Goal: Information Seeking & Learning: Understand process/instructions

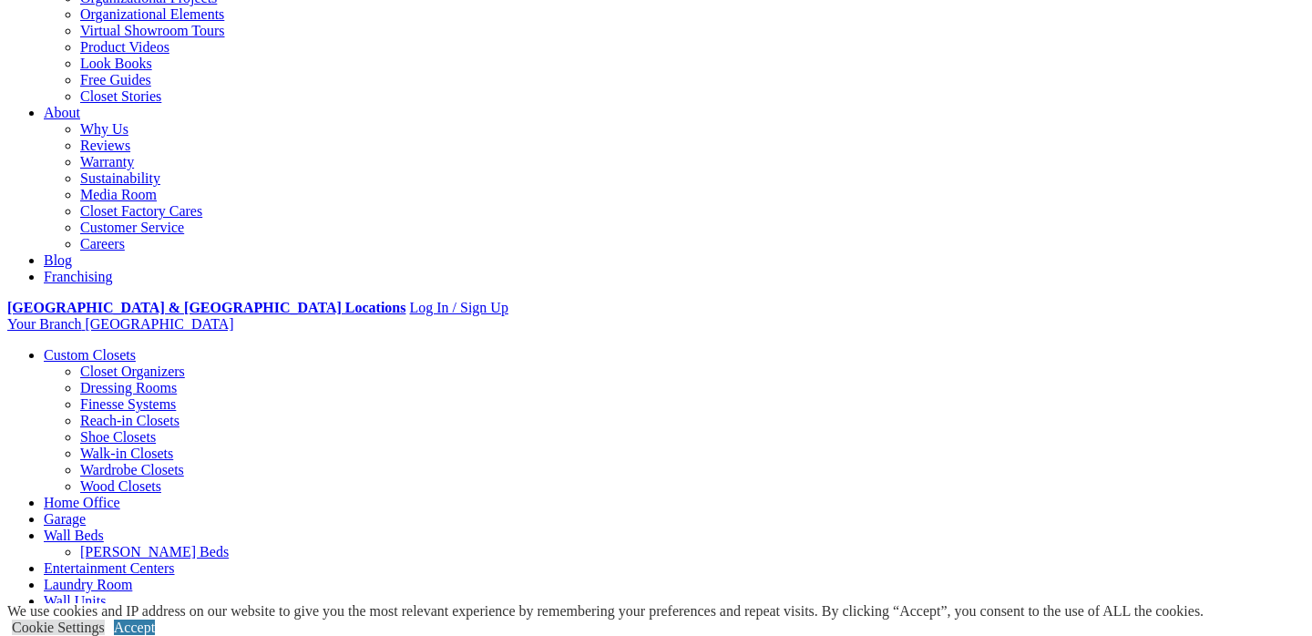
scroll to position [406, 0]
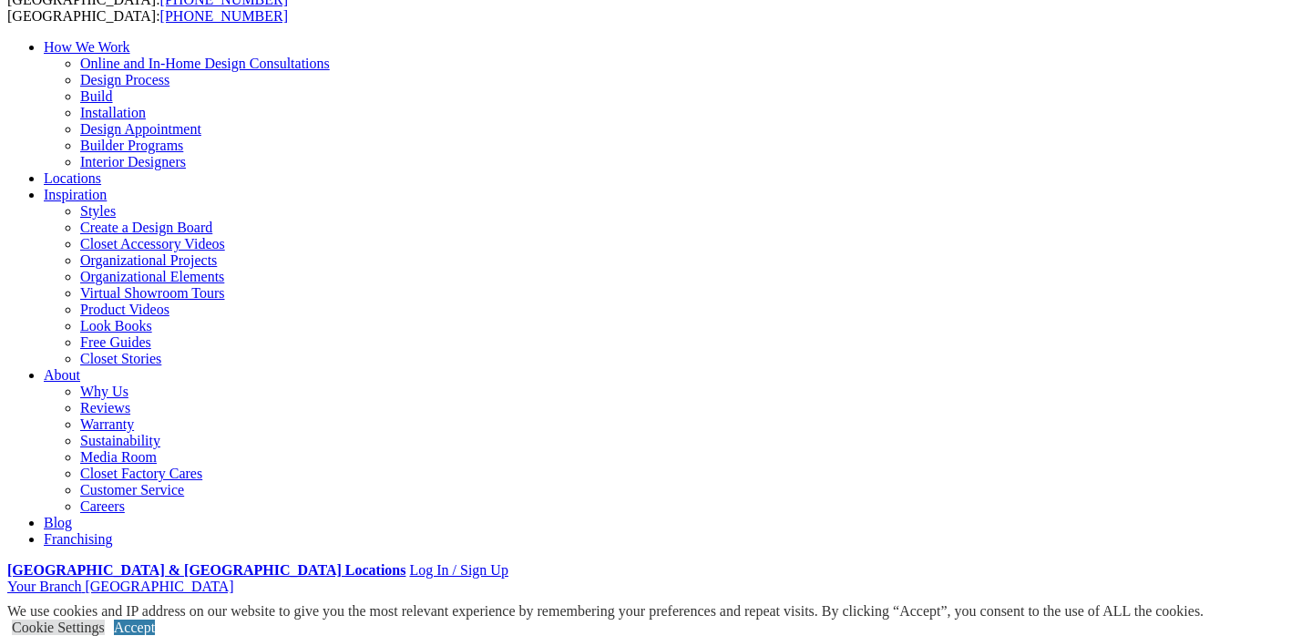
scroll to position [0, 0]
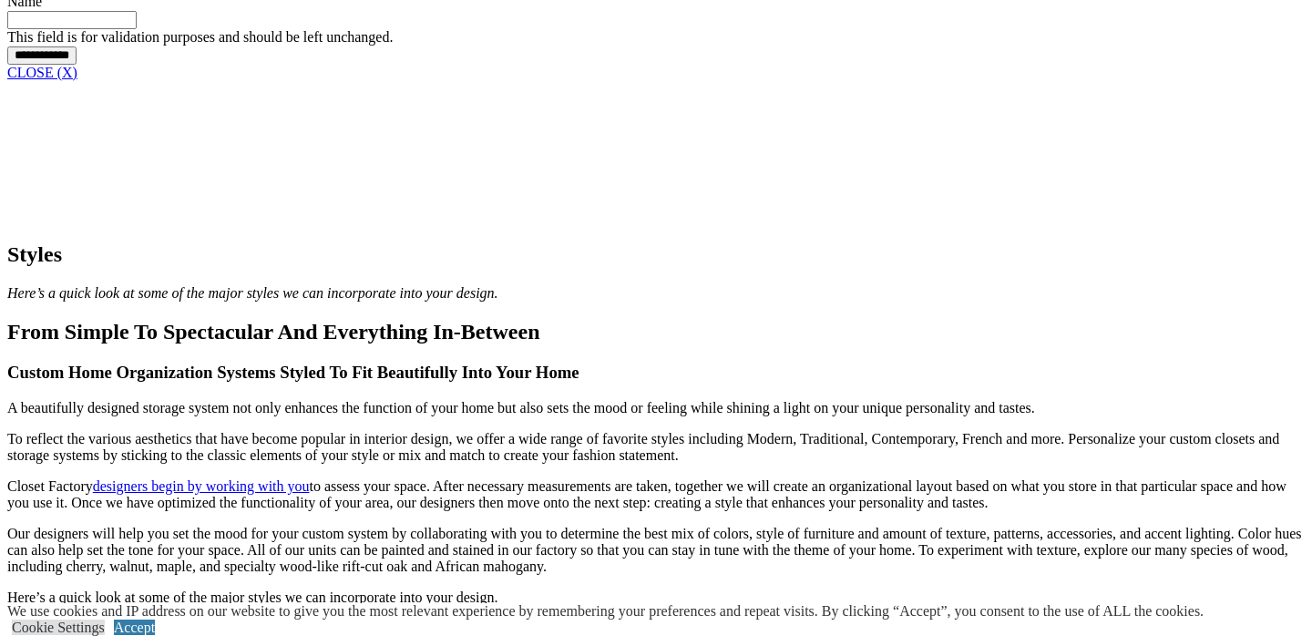
scroll to position [1690, 0]
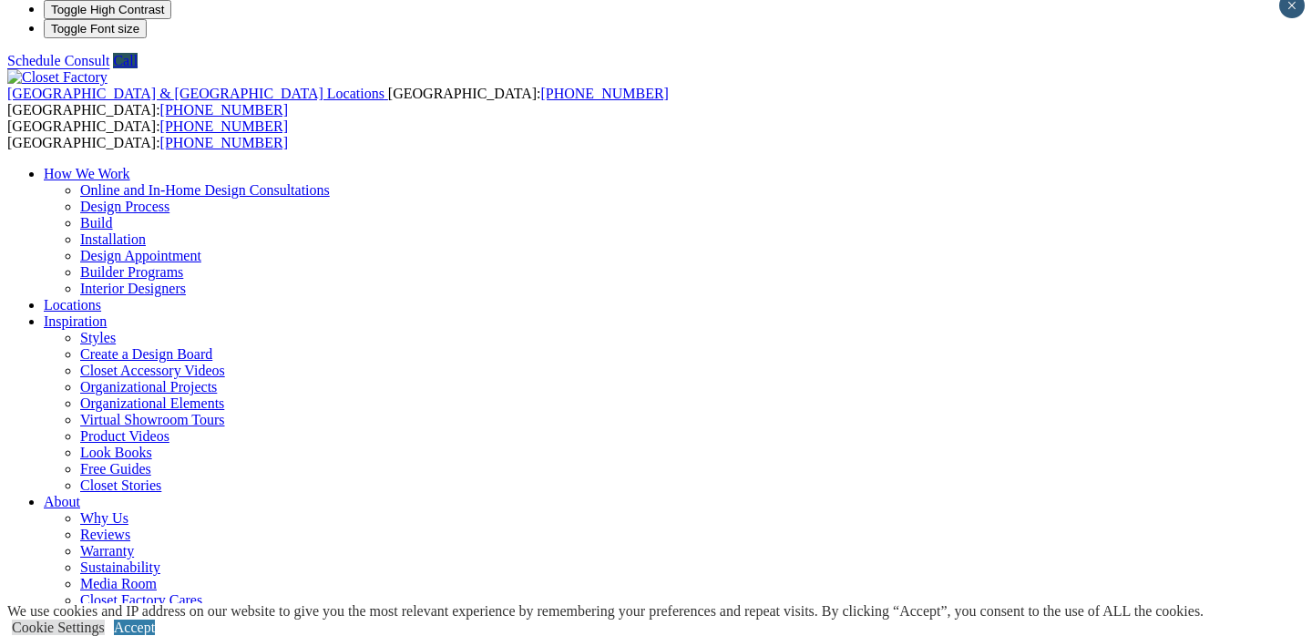
scroll to position [0, 0]
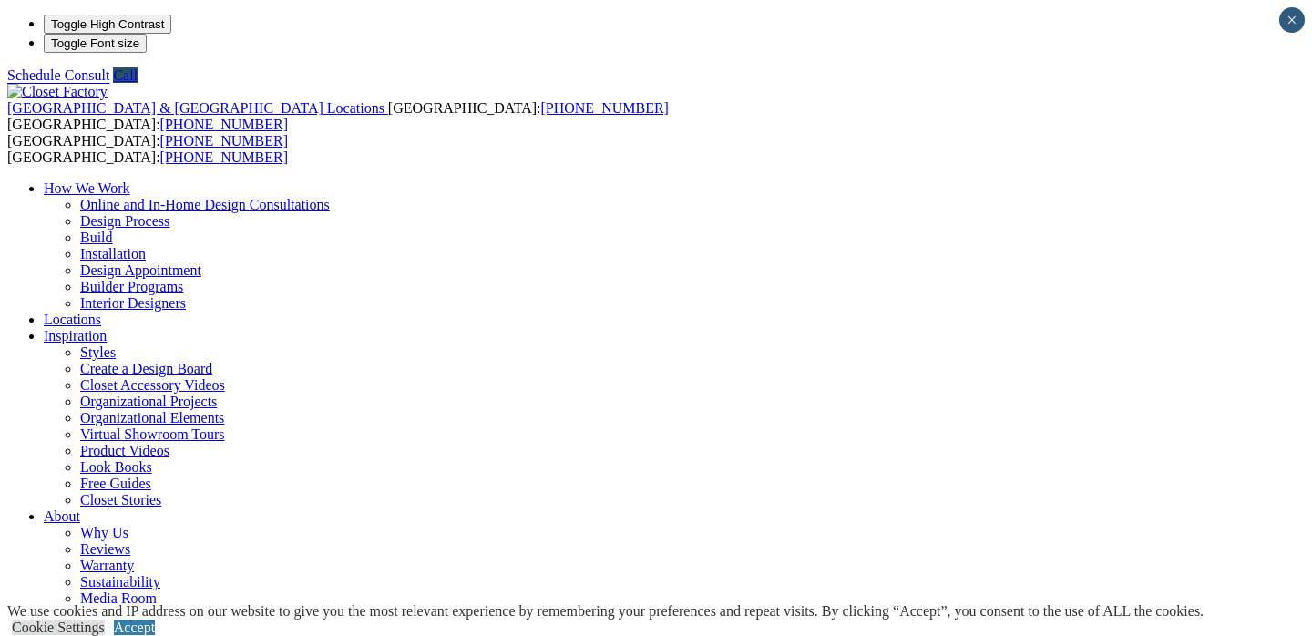
click at [169, 213] on link "Design Process" at bounding box center [124, 220] width 89 height 15
